Goal: Task Accomplishment & Management: Use online tool/utility

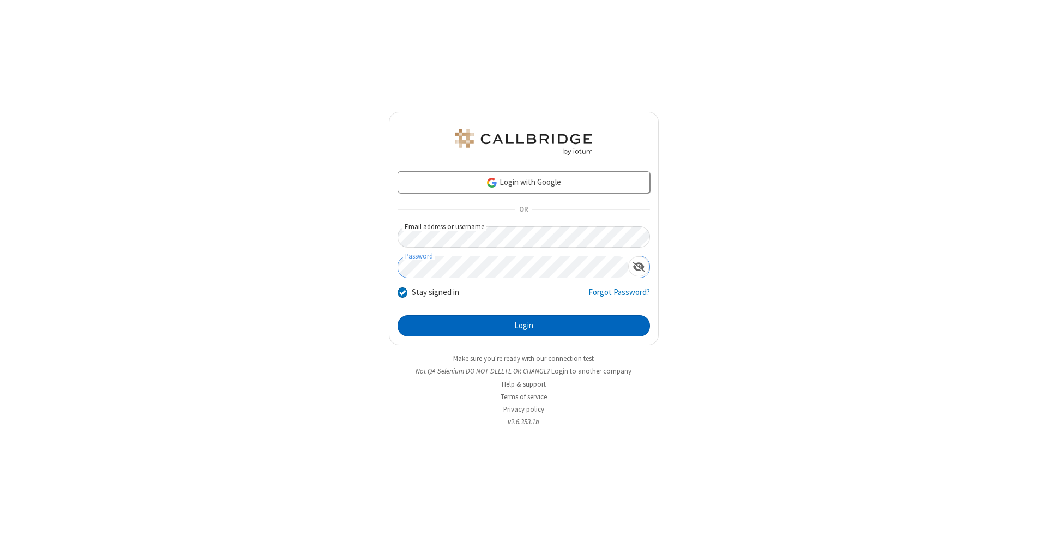
click at [523, 326] on button "Login" at bounding box center [523, 326] width 252 height 22
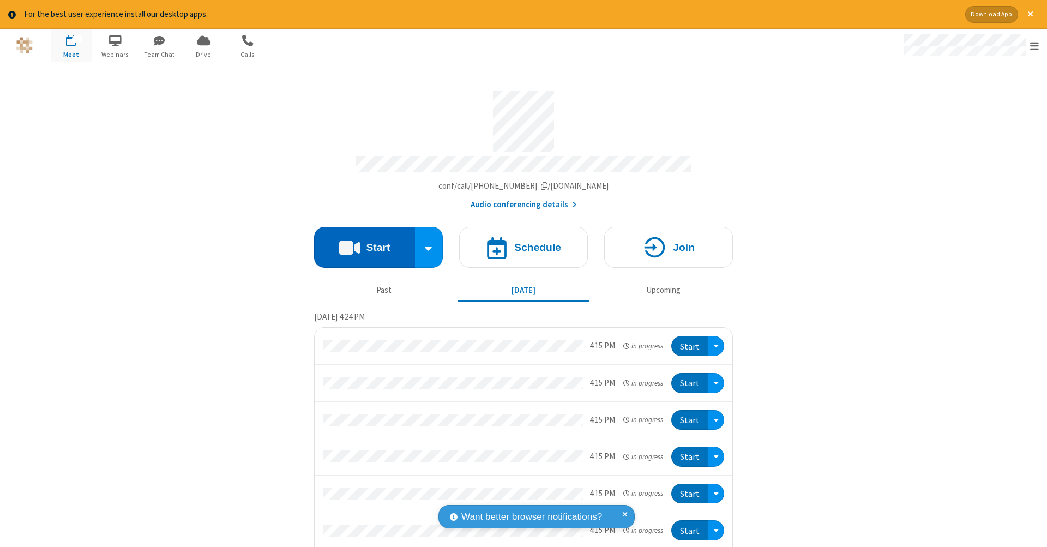
click at [360, 242] on button "Start" at bounding box center [364, 247] width 101 height 41
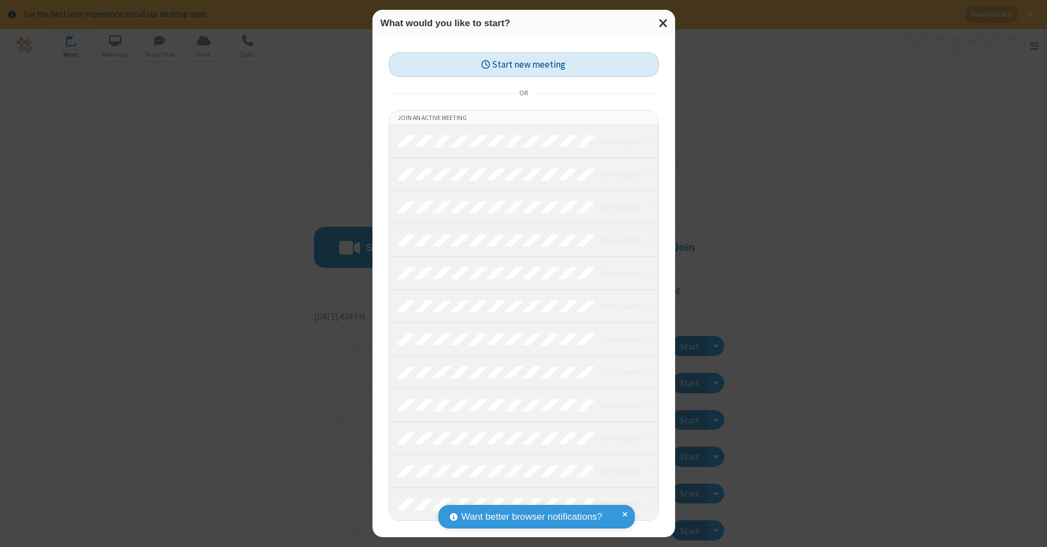
click at [523, 64] on button "Start new meeting" at bounding box center [524, 64] width 270 height 25
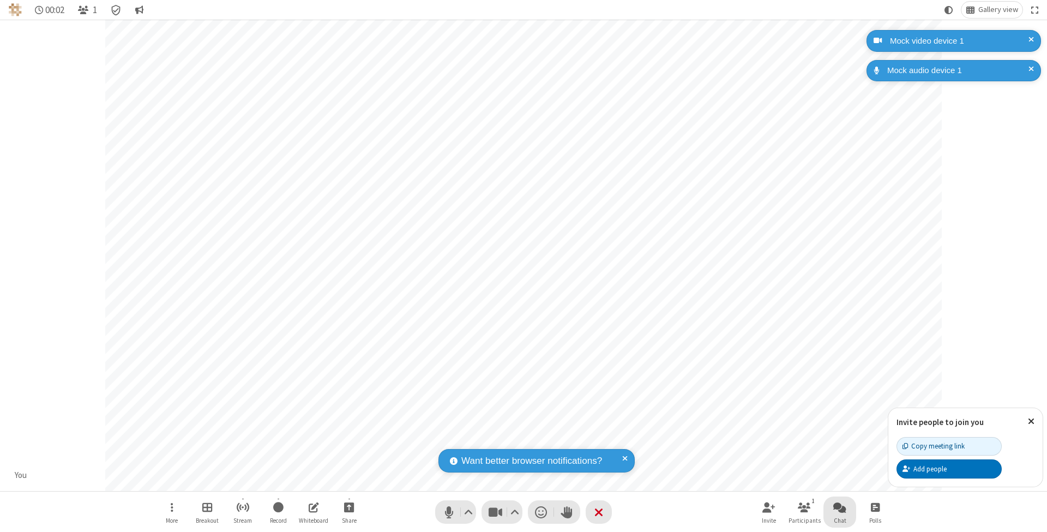
click at [839, 506] on span "Open chat" at bounding box center [839, 507] width 13 height 14
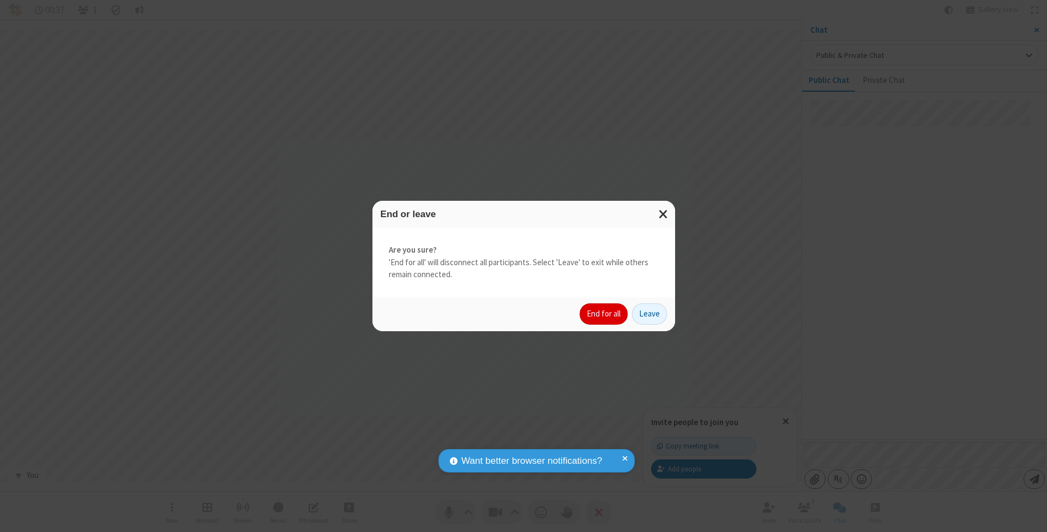
click at [604, 313] on button "End for all" at bounding box center [603, 314] width 48 height 22
